Goal: Use online tool/utility: Utilize a website feature to perform a specific function

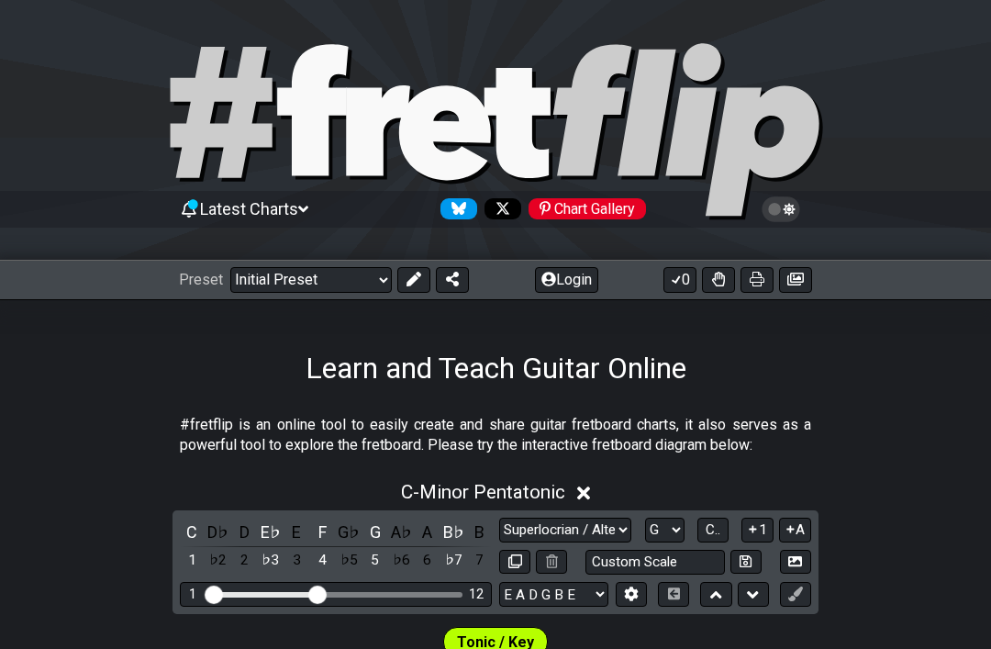
select select "Superlocrian / Altered"
select select "G"
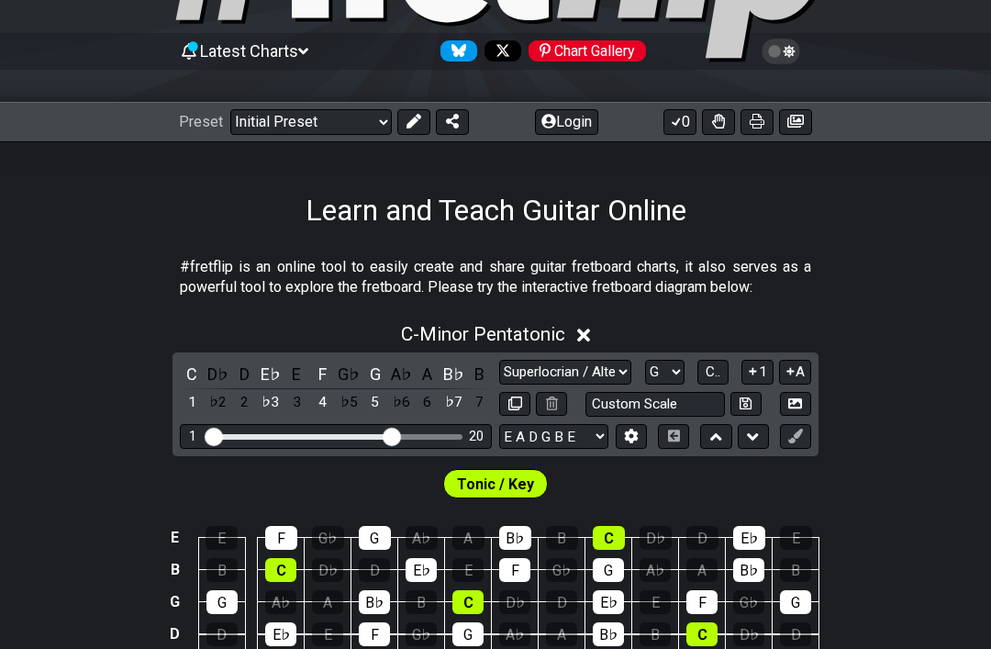
select select "Minor Pentatonic"
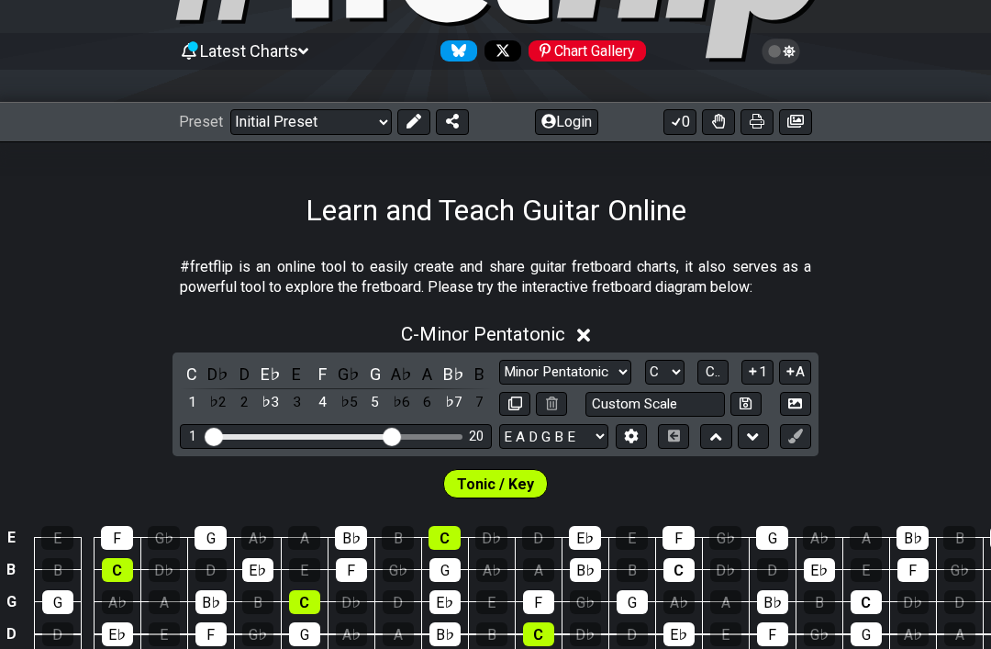
click at [386, 435] on input "Visible fret range" at bounding box center [336, 435] width 261 height 0
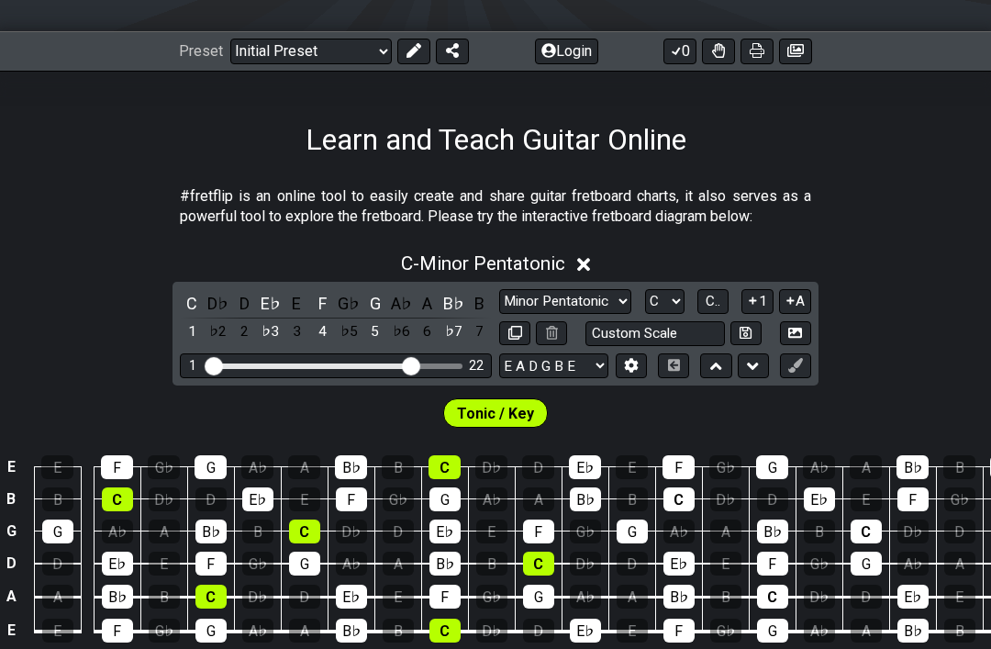
scroll to position [230, 0]
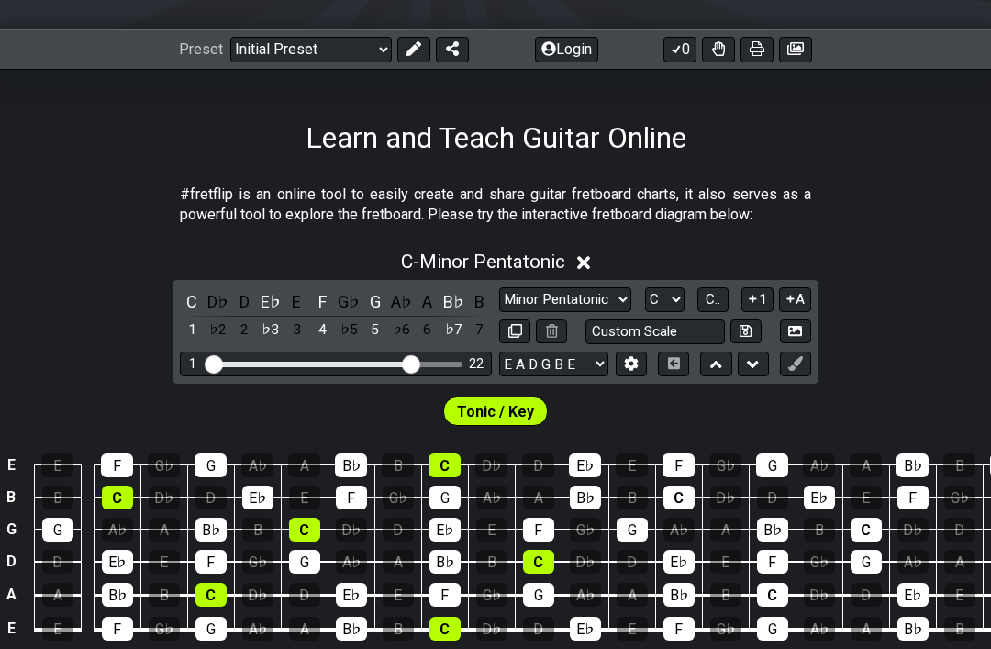
click at [670, 303] on select "A♭ A A♯ B♭ B C C♯ D♭ D D♯ E♭ E F F♯ G♭ G G♯" at bounding box center [664, 299] width 39 height 25
select select "D"
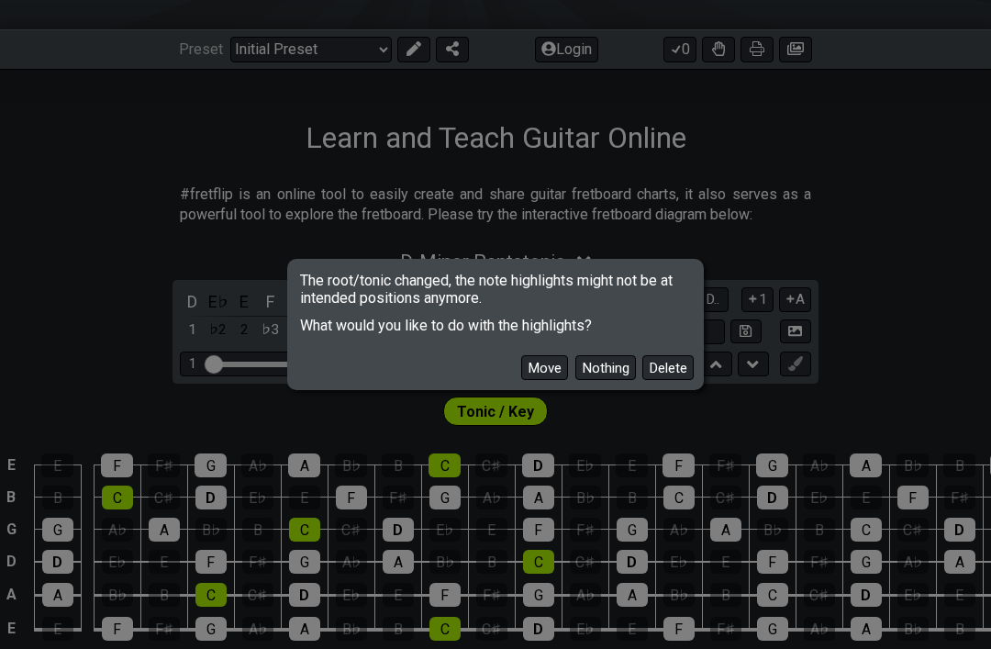
click at [670, 380] on button "Delete" at bounding box center [668, 367] width 51 height 25
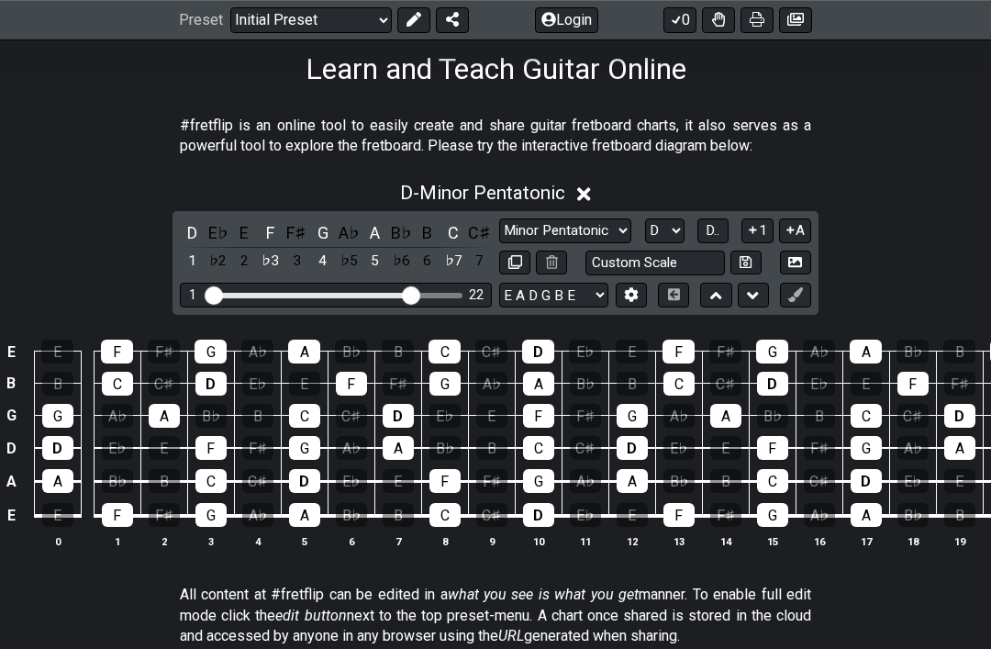
scroll to position [299, 0]
click at [603, 235] on select "Minor Pentatonic Click to edit Minor Pentatonic Major Pentatonic Minor Blues Ma…" at bounding box center [565, 230] width 132 height 25
select select "Superlocrian / Altered"
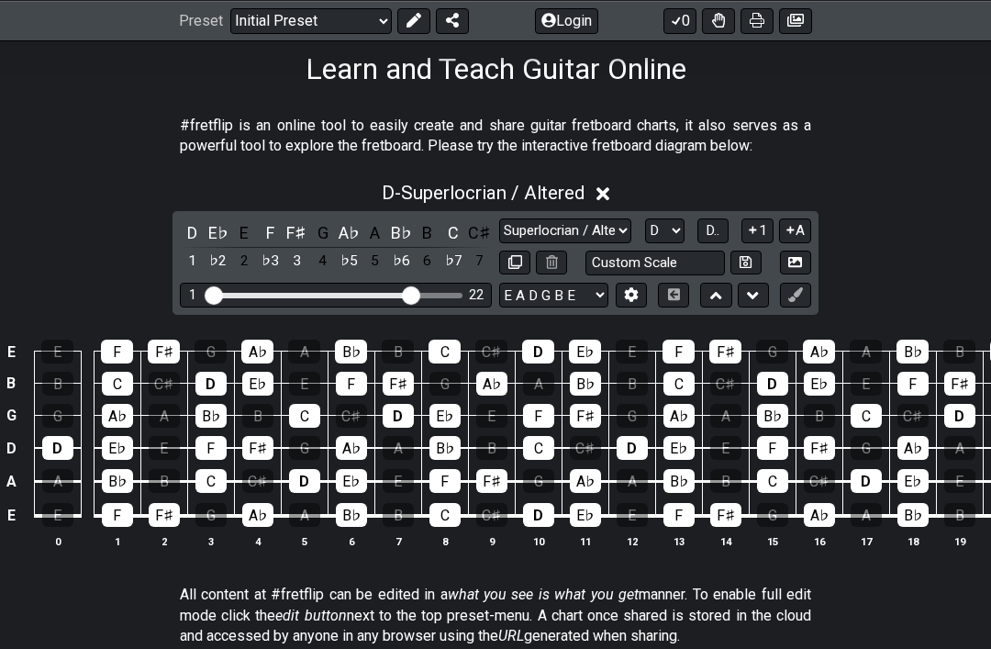
click at [751, 229] on icon at bounding box center [753, 230] width 7 height 7
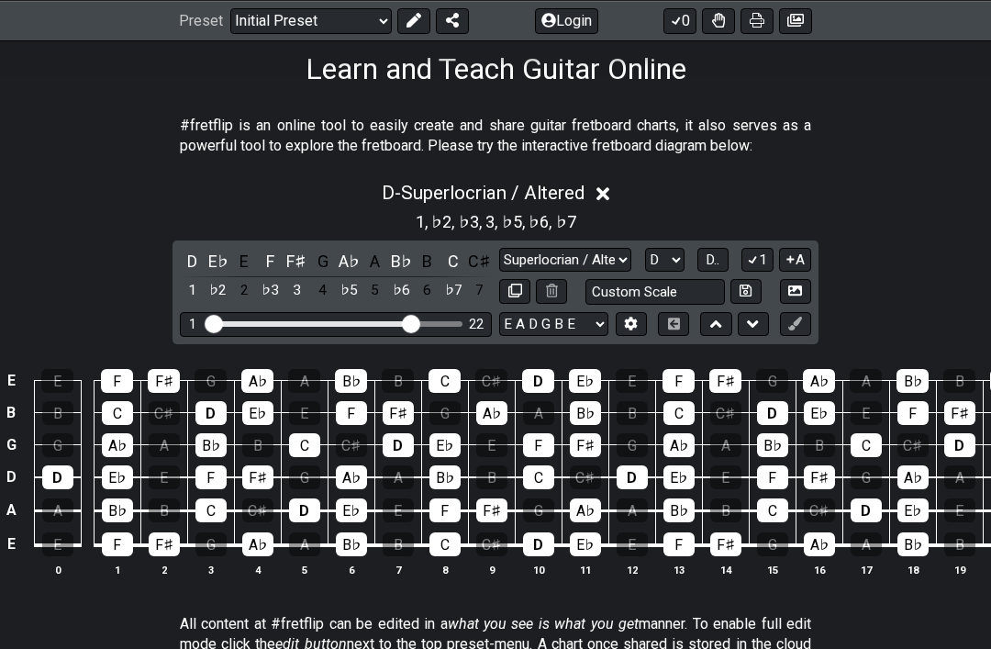
click at [757, 267] on button "1" at bounding box center [757, 260] width 31 height 25
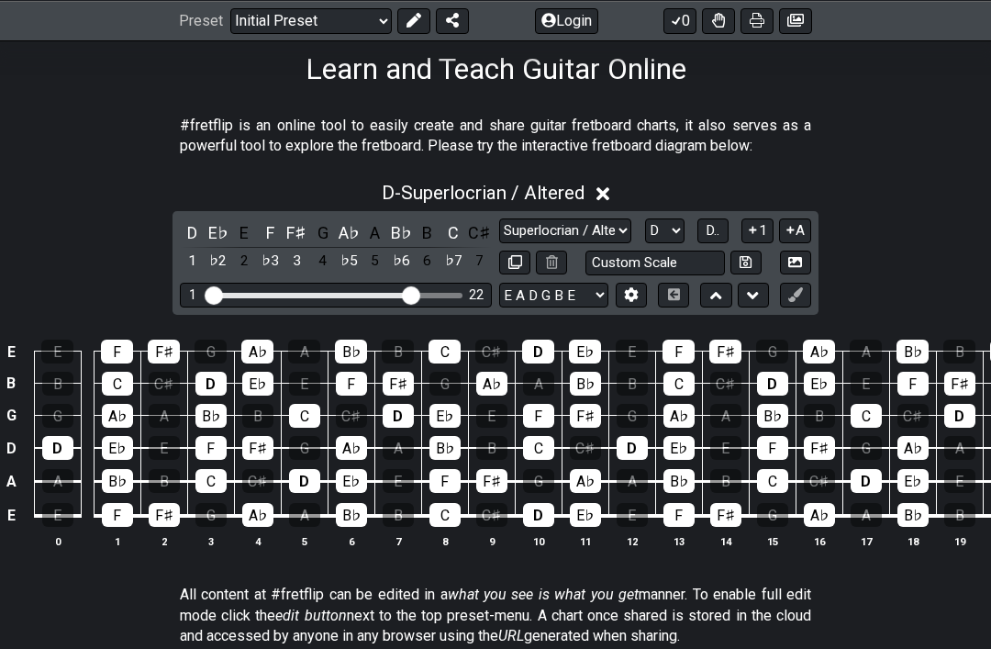
click at [712, 229] on span "D.." at bounding box center [713, 230] width 14 height 17
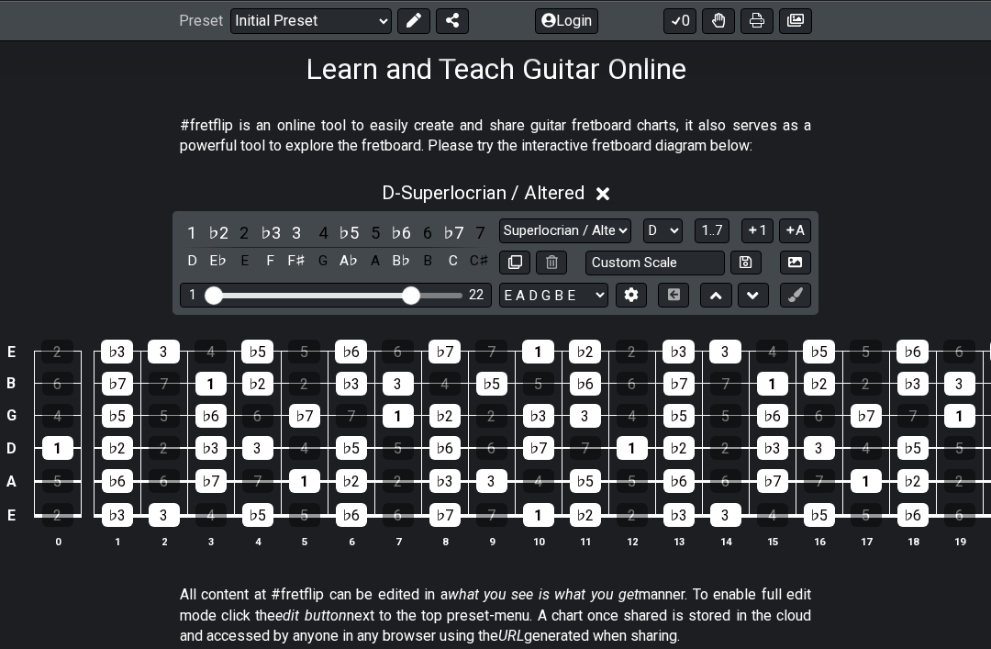
click at [271, 226] on div "♭3" at bounding box center [271, 232] width 24 height 25
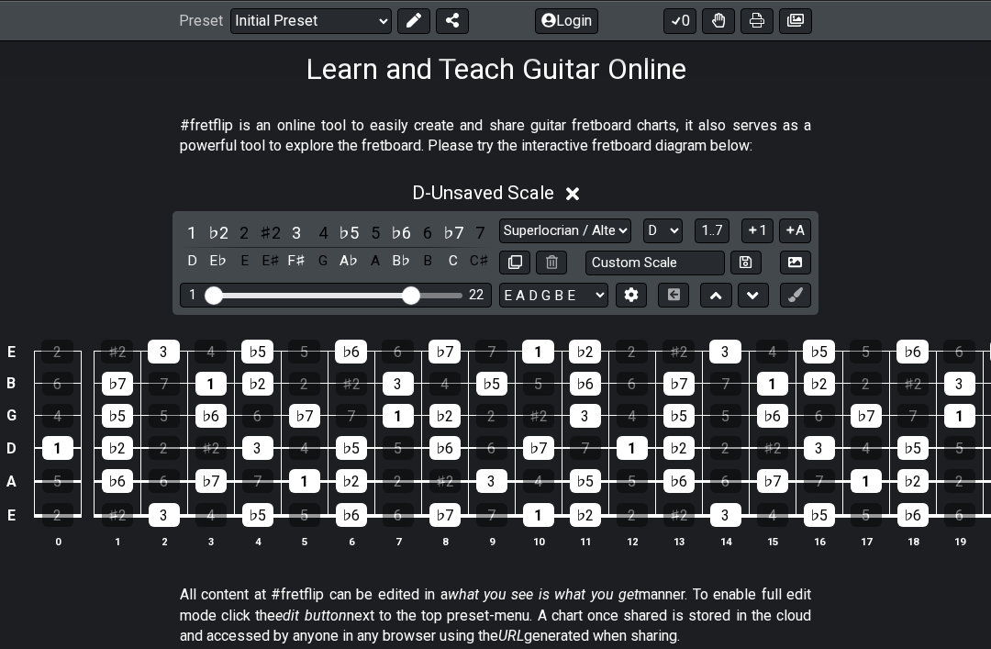
click at [271, 230] on div "♯2" at bounding box center [271, 232] width 24 height 25
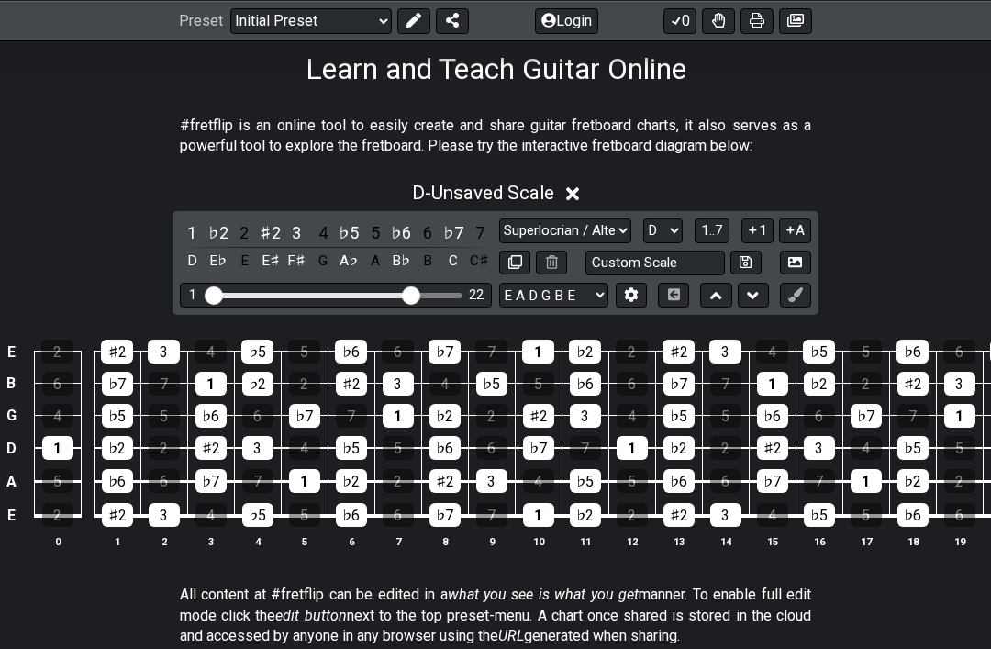
click at [398, 231] on div "♭6" at bounding box center [401, 232] width 24 height 25
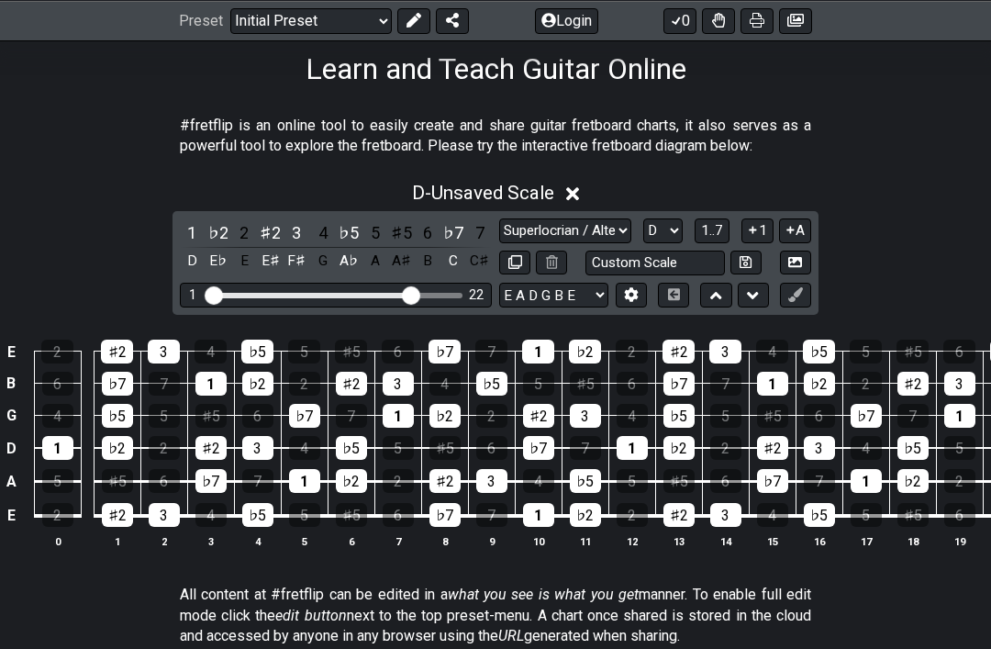
click at [402, 231] on div "♯5" at bounding box center [401, 232] width 24 height 25
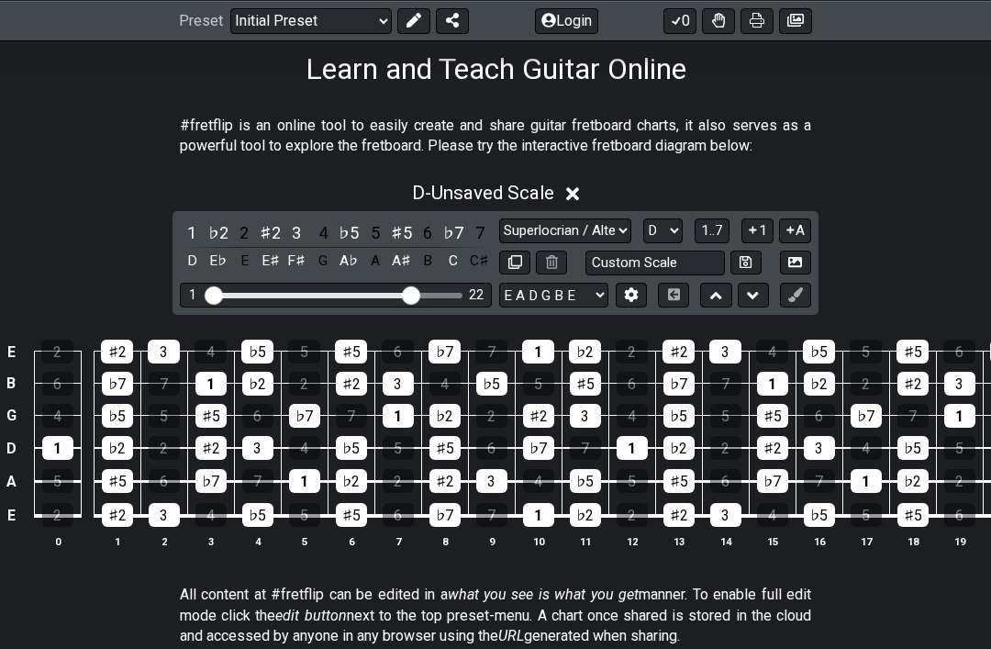
click at [791, 297] on icon at bounding box center [796, 294] width 14 height 14
click at [800, 297] on icon at bounding box center [796, 294] width 14 height 14
click at [792, 296] on icon at bounding box center [796, 294] width 14 height 14
